Goal: Task Accomplishment & Management: Manage account settings

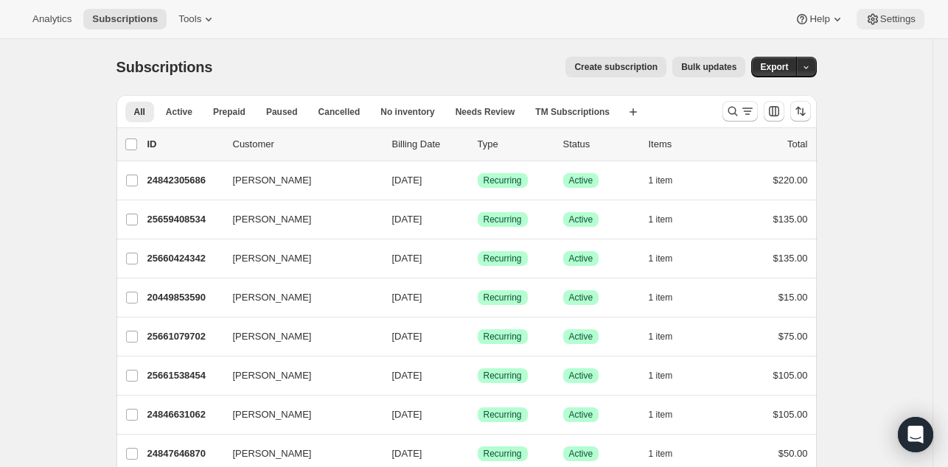
click at [881, 24] on span "Settings" at bounding box center [897, 19] width 35 height 12
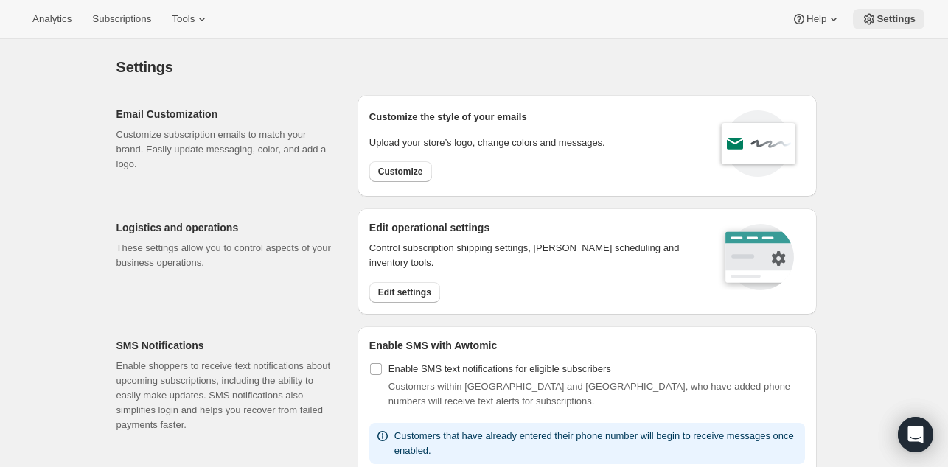
click at [874, 19] on icon at bounding box center [869, 19] width 15 height 15
click at [882, 18] on span "Settings" at bounding box center [896, 19] width 39 height 12
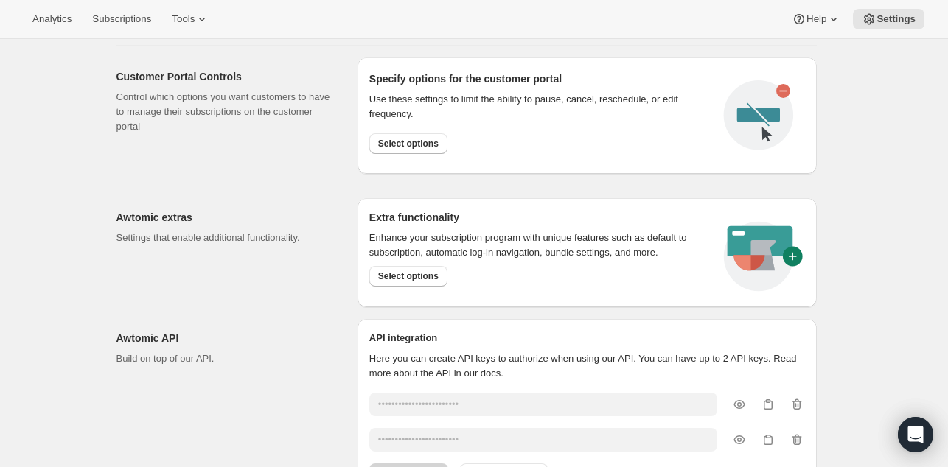
scroll to position [811, 0]
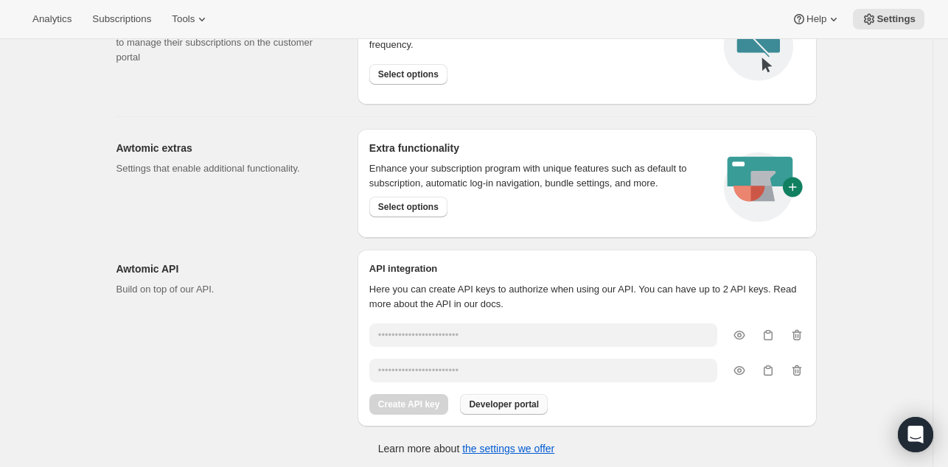
click at [525, 400] on span "Developer portal" at bounding box center [504, 405] width 70 height 12
